Goal: Task Accomplishment & Management: Use online tool/utility

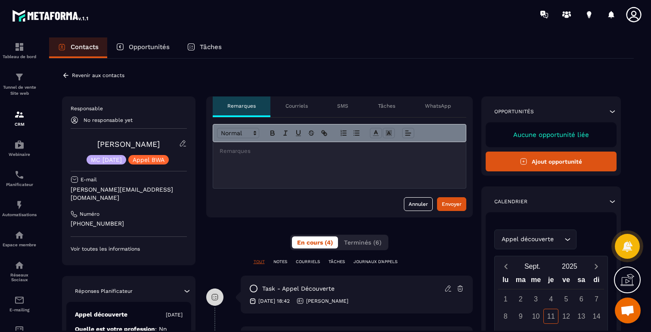
click at [66, 76] on icon at bounding box center [66, 75] width 8 height 8
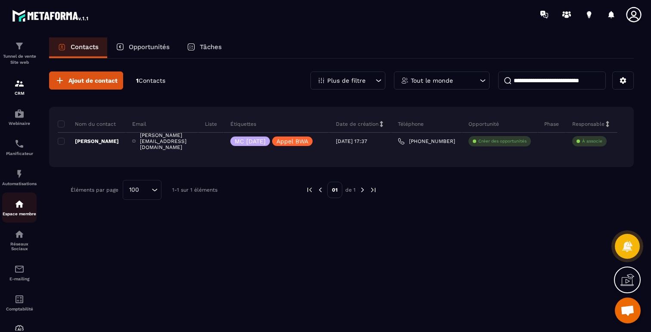
scroll to position [66, 0]
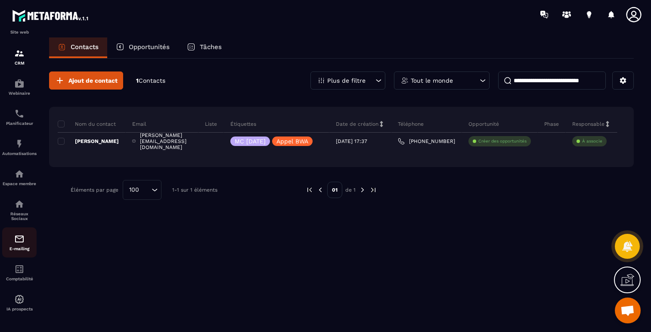
click at [20, 247] on p "E-mailing" at bounding box center [19, 248] width 34 height 5
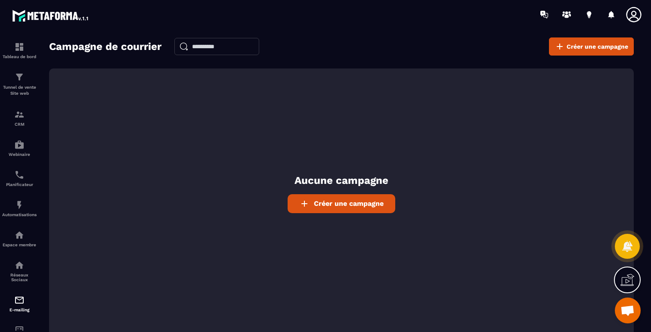
click at [335, 205] on span "Créer une campagne" at bounding box center [349, 203] width 70 height 8
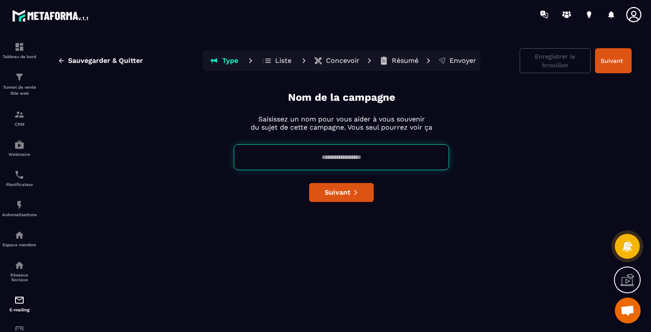
click at [349, 154] on input at bounding box center [341, 157] width 215 height 26
type input "****"
click at [353, 189] on icon "submit" at bounding box center [356, 192] width 6 height 6
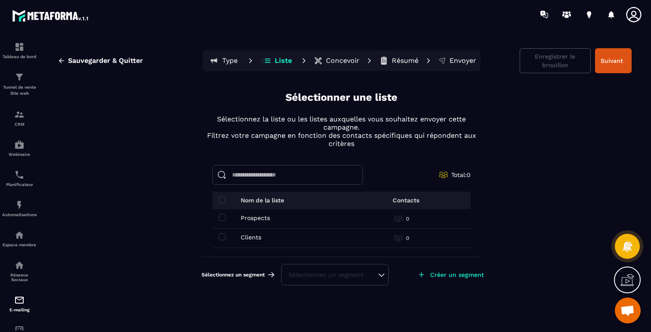
click at [280, 176] on input at bounding box center [287, 175] width 151 height 20
click at [23, 124] on p "CRM" at bounding box center [19, 124] width 34 height 5
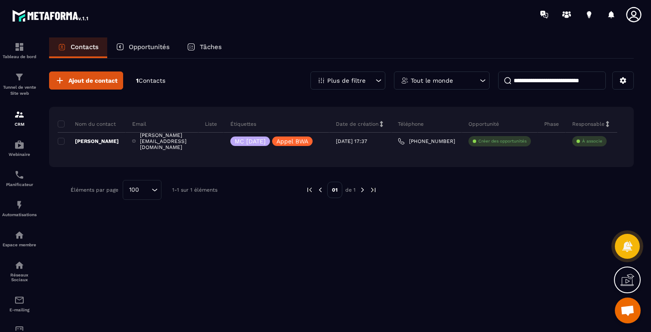
click at [217, 126] on p "Liste" at bounding box center [211, 124] width 12 height 7
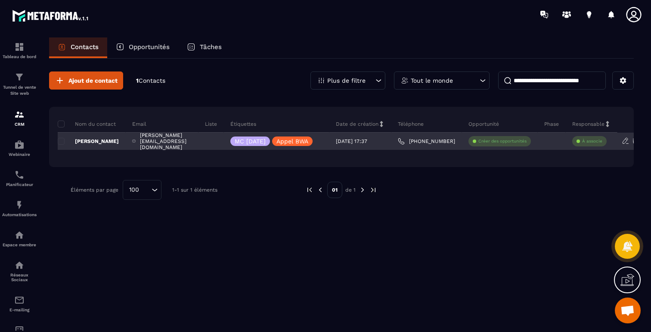
scroll to position [0, 33]
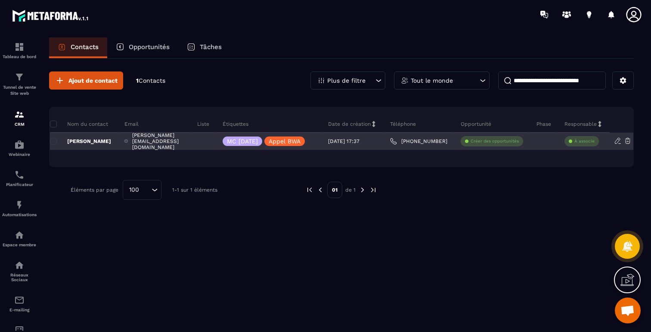
click at [617, 141] on icon at bounding box center [618, 141] width 8 height 8
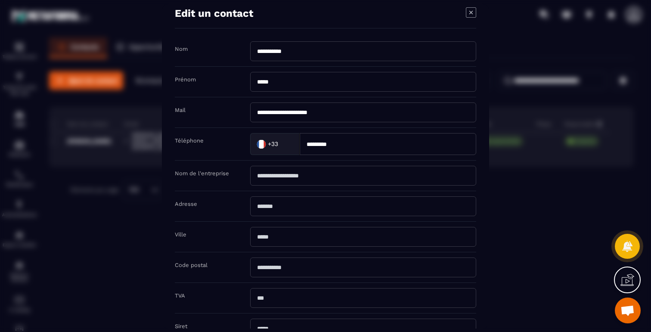
scroll to position [0, 0]
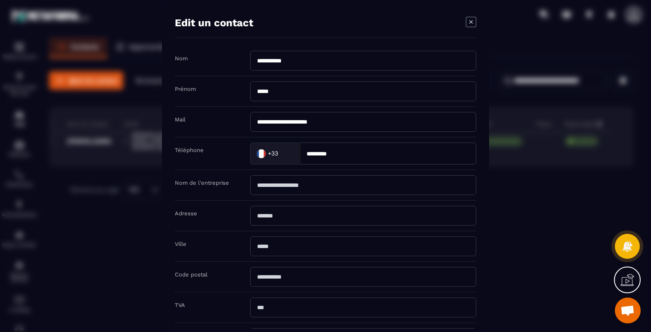
click at [468, 25] on icon "Modal window" at bounding box center [471, 22] width 10 height 10
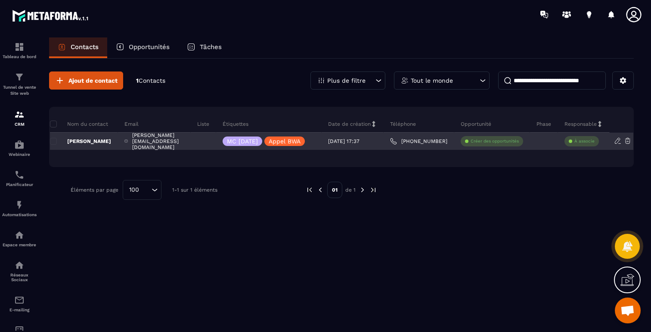
click at [67, 136] on div "[PERSON_NAME]" at bounding box center [84, 141] width 68 height 17
